Goal: Book appointment/travel/reservation

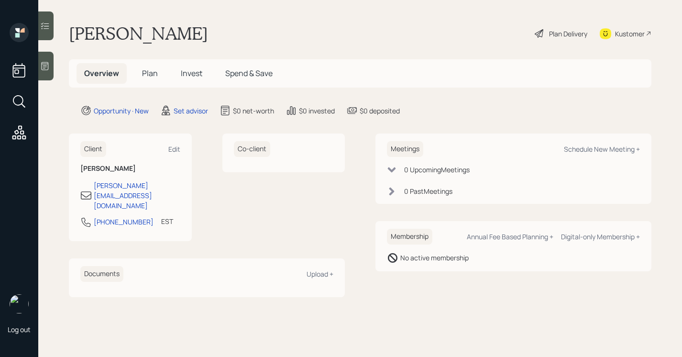
click at [50, 72] on div at bounding box center [45, 66] width 15 height 29
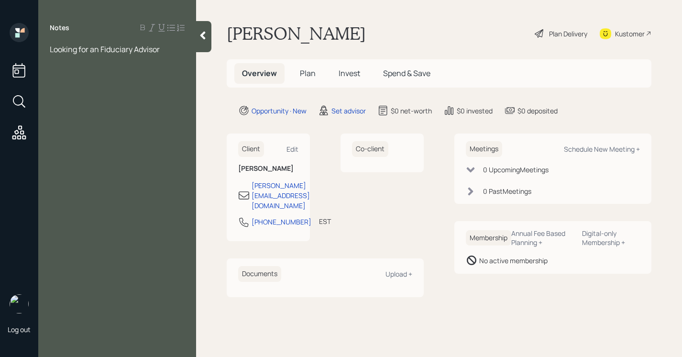
click at [194, 36] on div "Notes Looking for an Fiduciary Advisor" at bounding box center [117, 184] width 158 height 322
click at [211, 33] on main "[PERSON_NAME] Plan Delivery Kustomer Overview Plan Invest Spend & Save Opportun…" at bounding box center [439, 178] width 486 height 357
click at [207, 33] on icon at bounding box center [203, 36] width 10 height 10
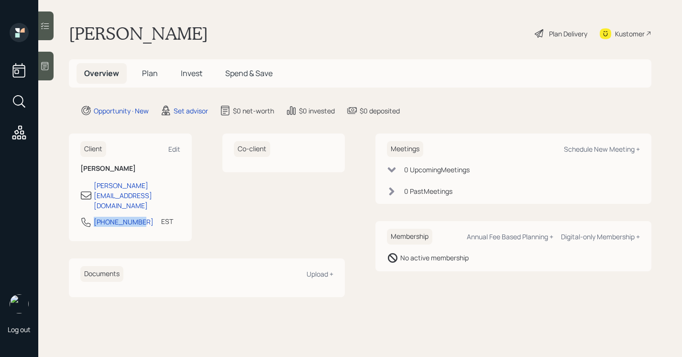
drag, startPoint x: 136, startPoint y: 205, endPoint x: 90, endPoint y: 202, distance: 46.0
click at [90, 216] on div "[PHONE_NUMBER] EST Currently 10:42 AM" at bounding box center [130, 224] width 100 height 17
copy div "[PHONE_NUMBER]"
click at [567, 147] on div "Schedule New Meeting +" at bounding box center [602, 148] width 76 height 9
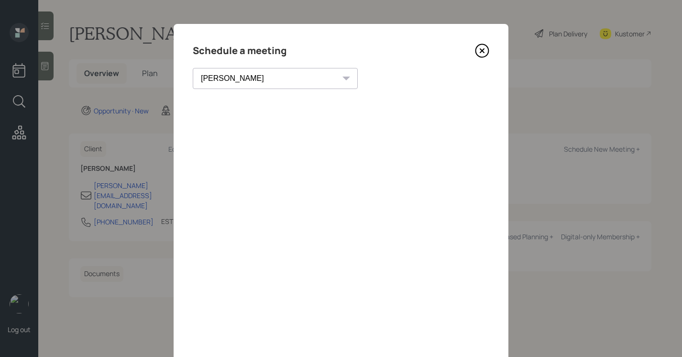
click at [232, 76] on select "Theresa Spinello Matthew Burke Xavier Ross Eitan Bar-David Ian Yamey Trevor Nel…" at bounding box center [275, 78] width 165 height 21
select select "205a2f49-d305-4782-8e90-e36bafbe5565"
click at [193, 68] on select "Theresa Spinello Matthew Burke Xavier Ross Eitan Bar-David Ian Yamey Trevor Nel…" at bounding box center [275, 78] width 165 height 21
click at [353, 79] on div "Choose my own meeting type" at bounding box center [393, 78] width 80 height 18
click at [483, 53] on icon at bounding box center [482, 51] width 14 height 14
